Goal: Task Accomplishment & Management: Use online tool/utility

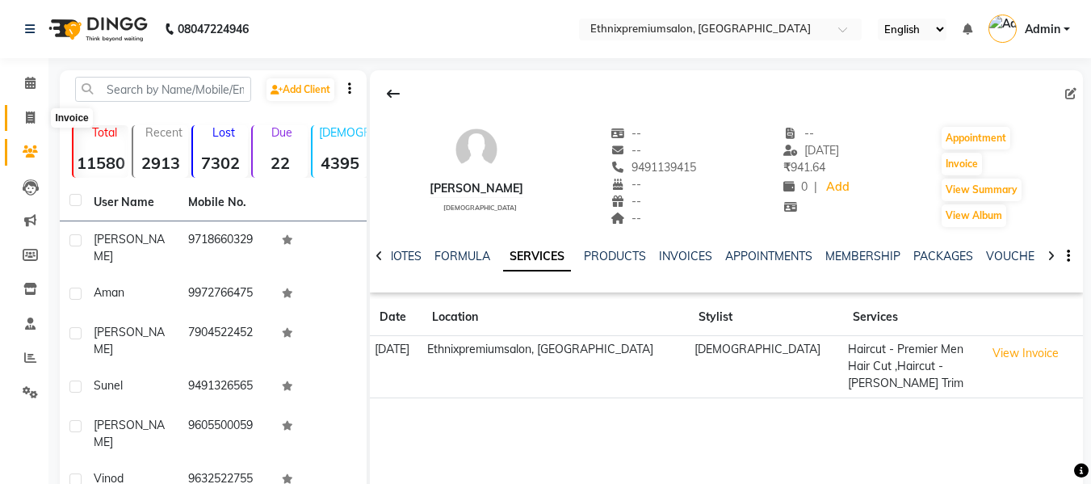
click at [35, 122] on icon at bounding box center [30, 117] width 9 height 12
select select "service"
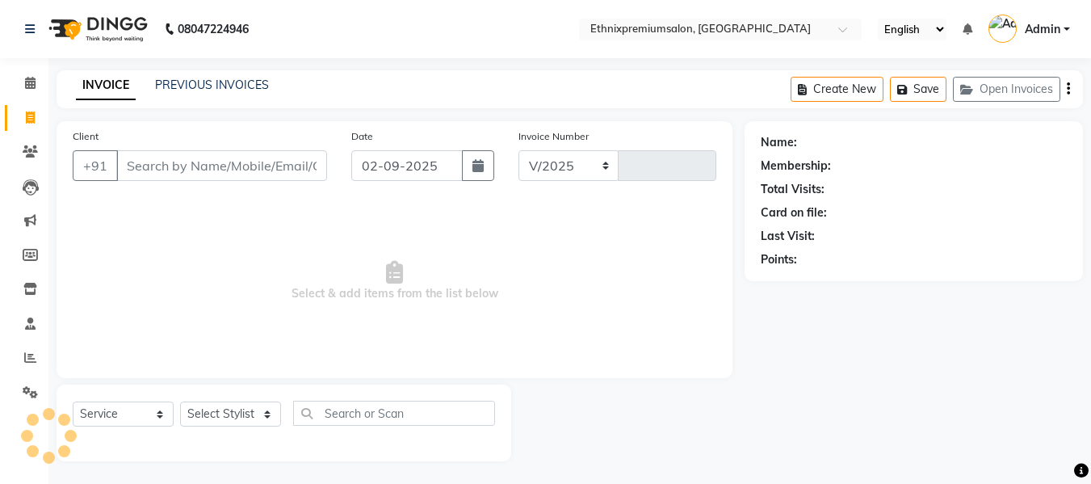
select select "3625"
type input "9184"
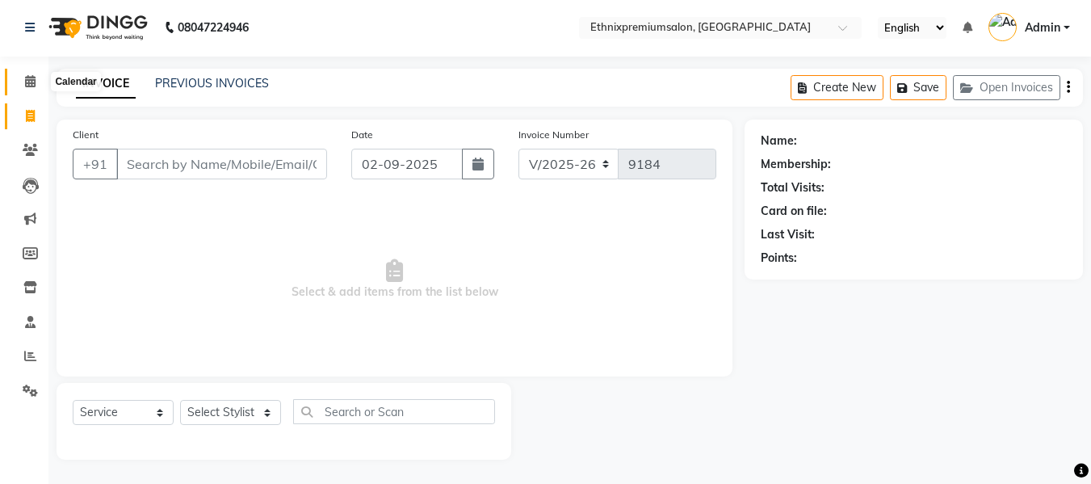
click at [25, 81] on icon at bounding box center [30, 81] width 10 height 12
